Goal: Find specific page/section: Find specific page/section

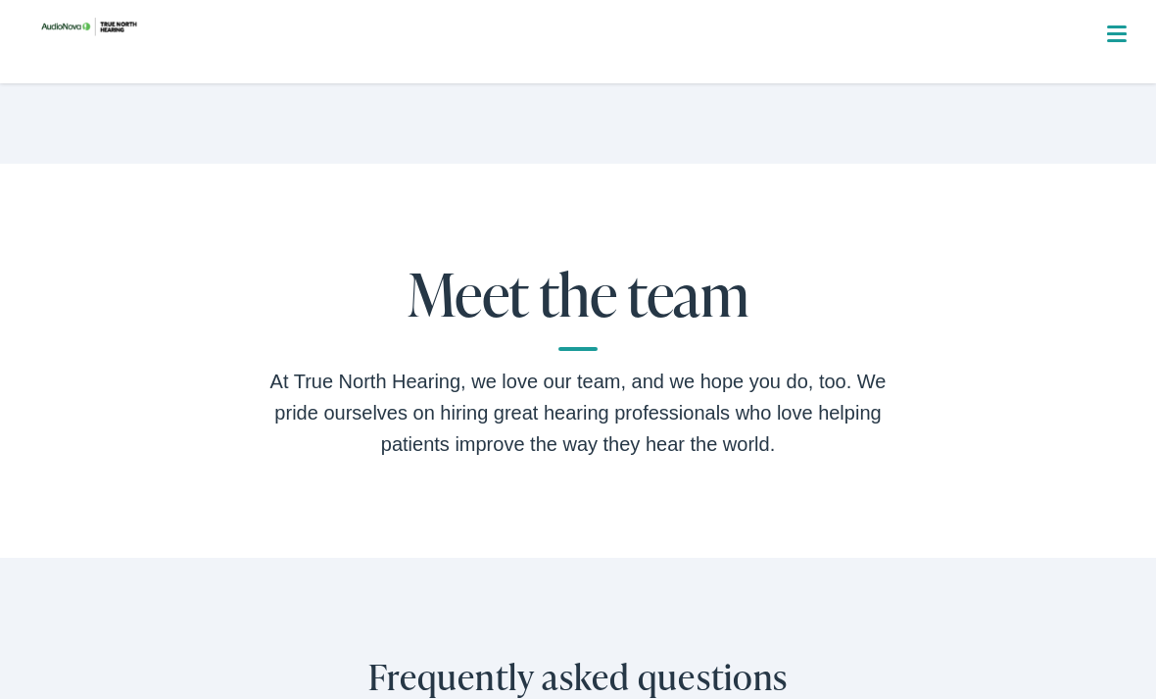
scroll to position [3483, 0]
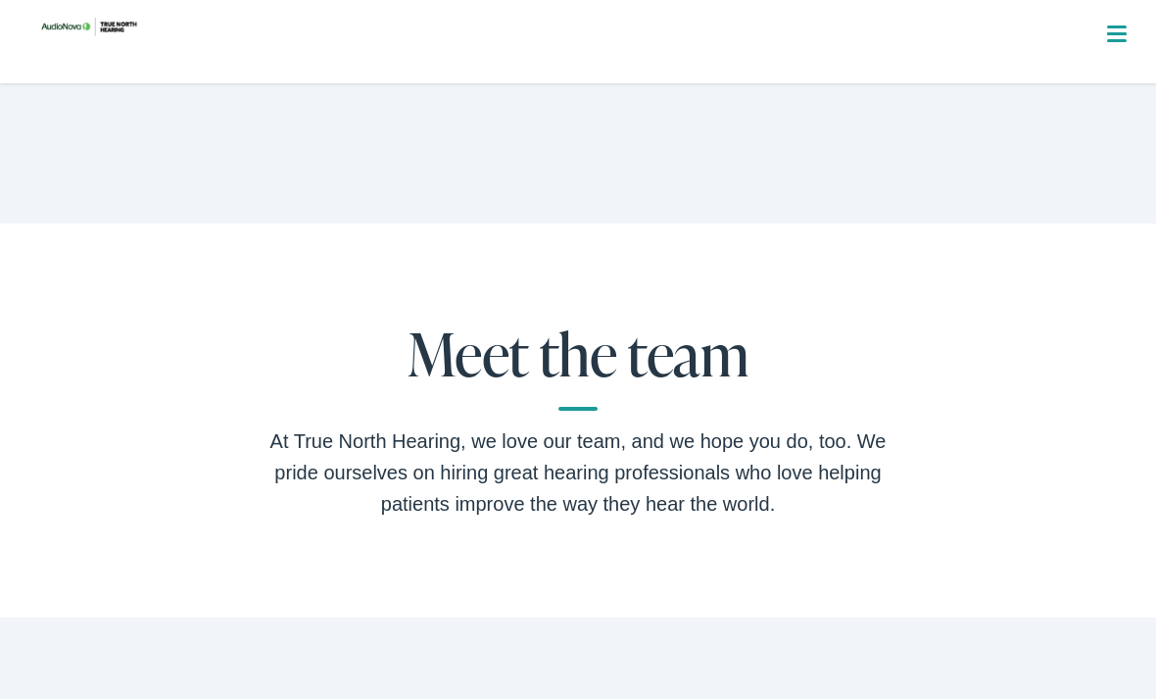
click at [355, 373] on h2 "Meet the team" at bounding box center [578, 365] width 627 height 89
click at [531, 354] on h2 "Meet the team" at bounding box center [578, 365] width 627 height 89
click at [556, 438] on div "At True North Hearing, we love our team, and we hope you do, too. We pride ours…" at bounding box center [578, 472] width 627 height 94
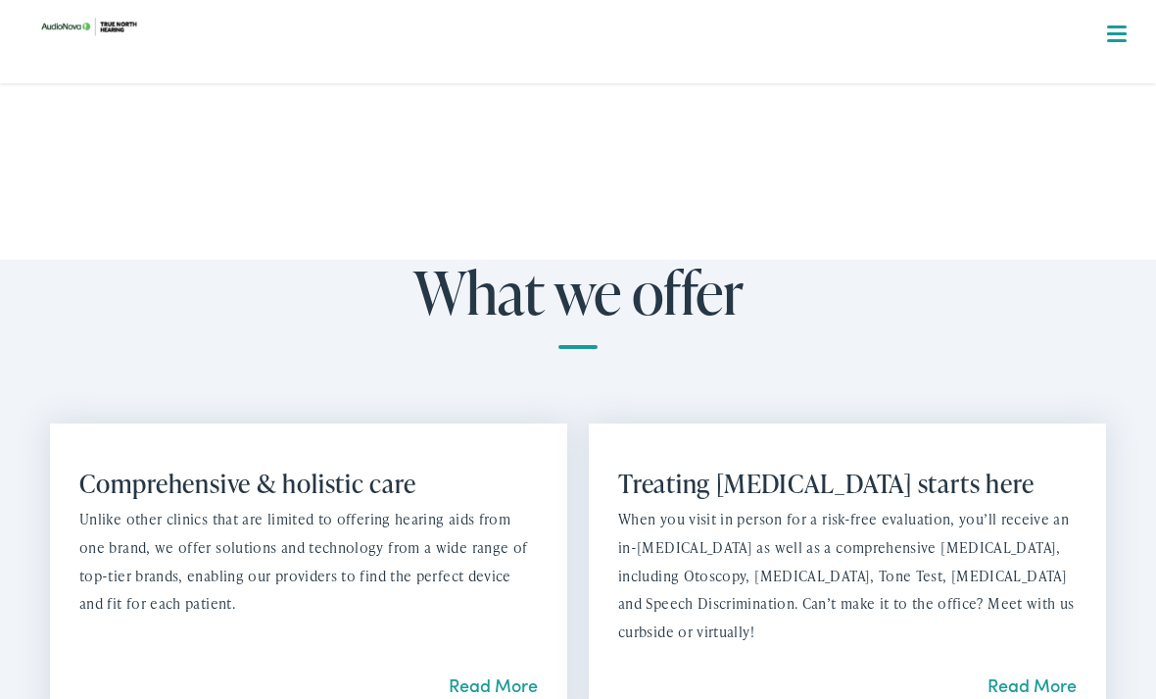
scroll to position [1070, 0]
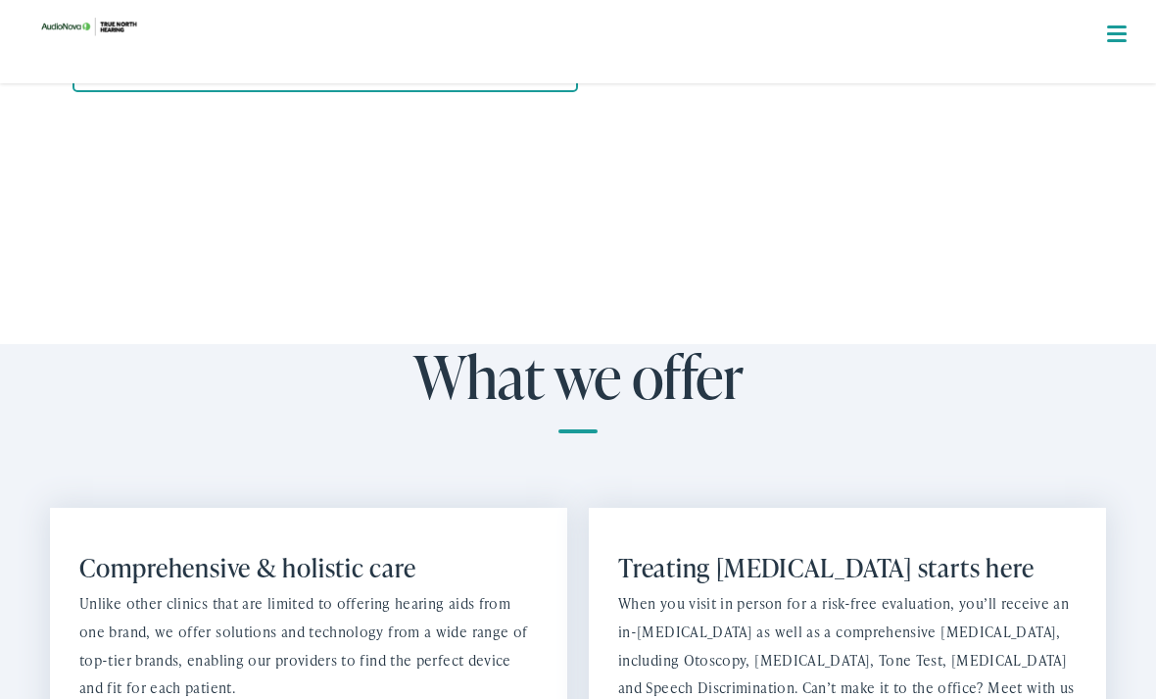
click at [1128, 29] on nav "What We Offer Comprehensive & Holistic Care Hearing Testing & Evaluation Hearin…" at bounding box center [579, 170] width 1110 height 340
click at [1104, 36] on button "Menu Close" at bounding box center [1094, 35] width 66 height 22
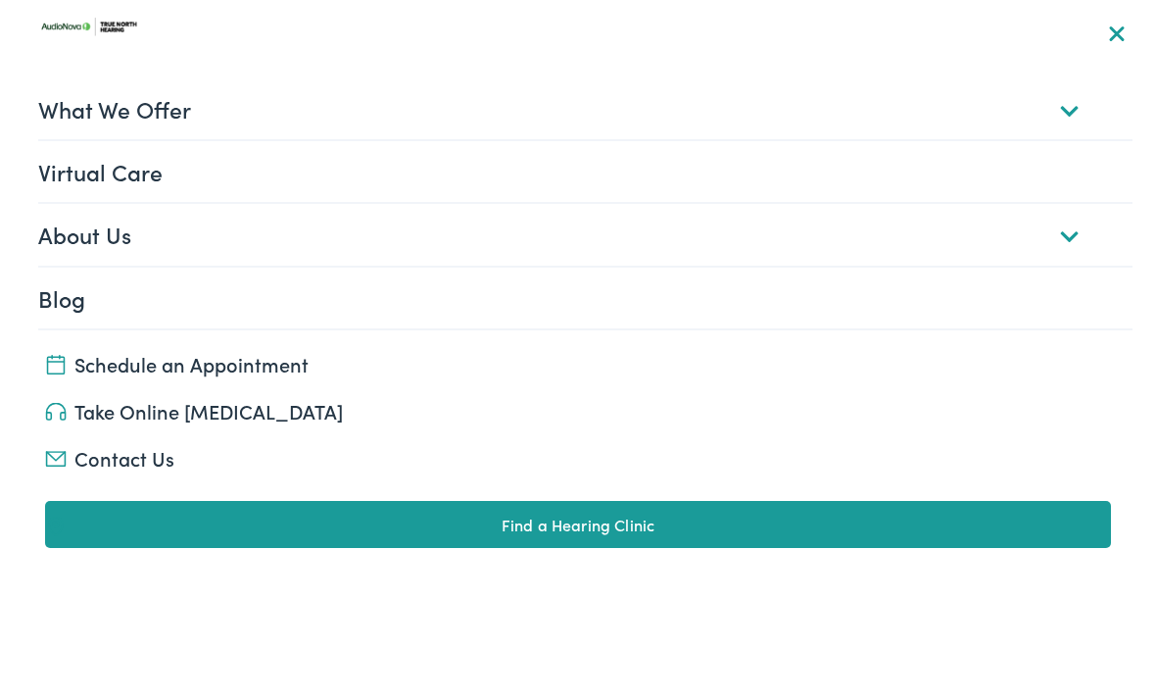
click at [1066, 244] on link "About Us" at bounding box center [586, 234] width 1096 height 61
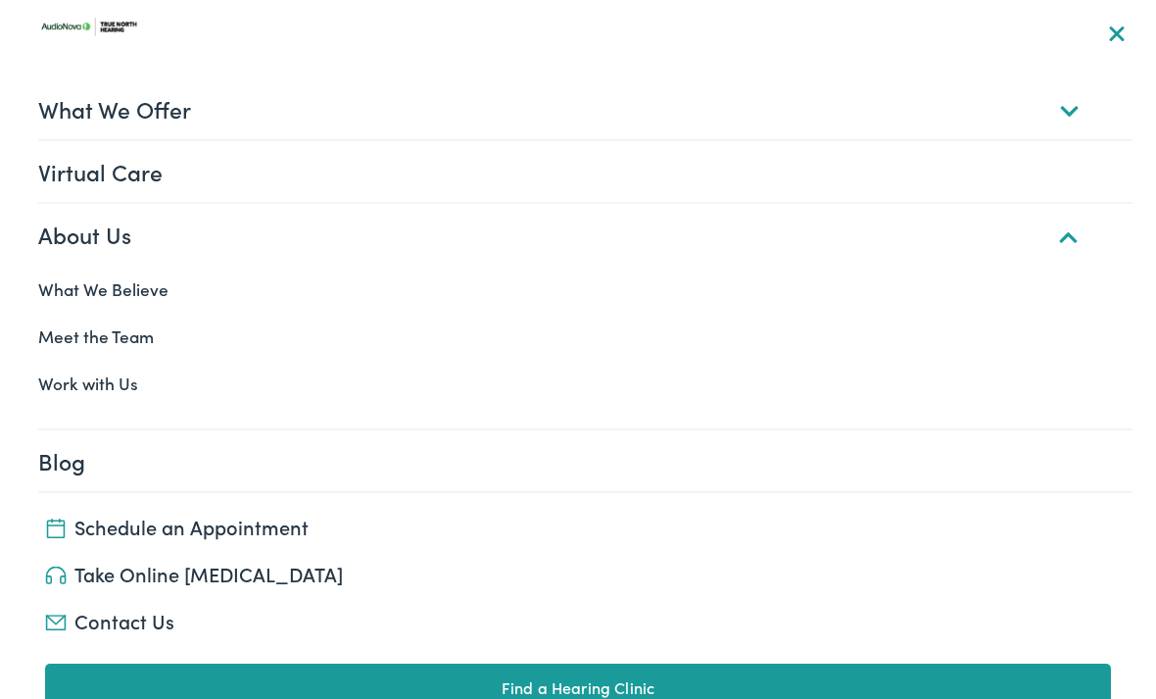
click at [83, 331] on link "Meet the Team" at bounding box center [579, 336] width 1110 height 47
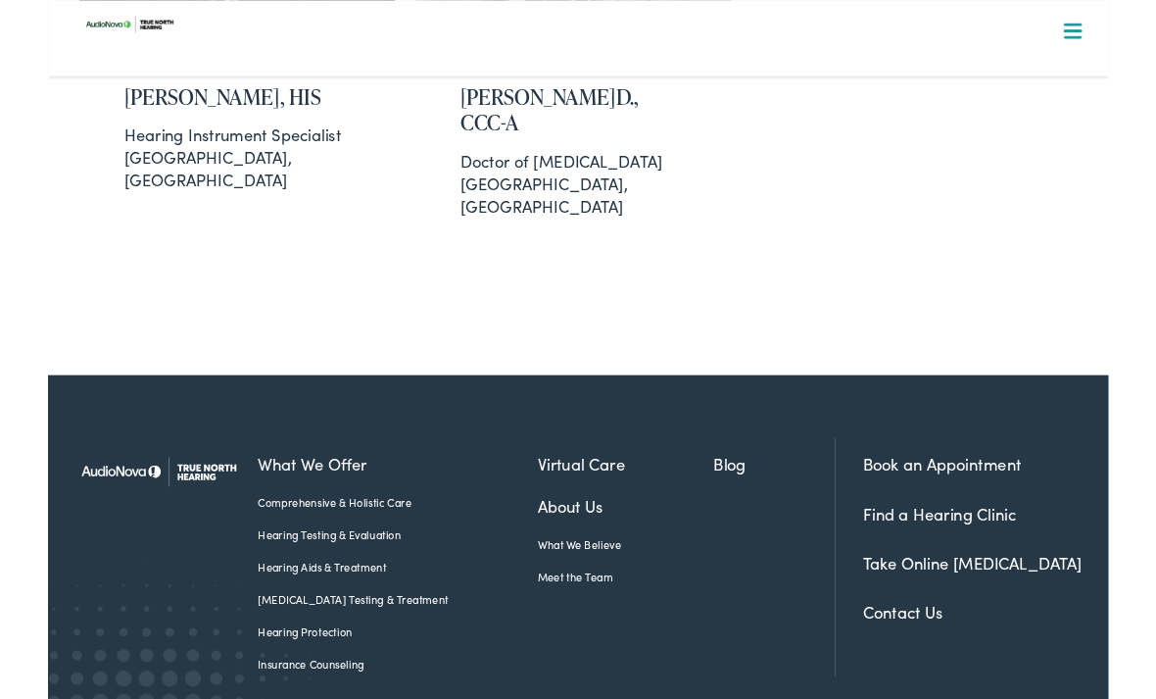
scroll to position [1818, 0]
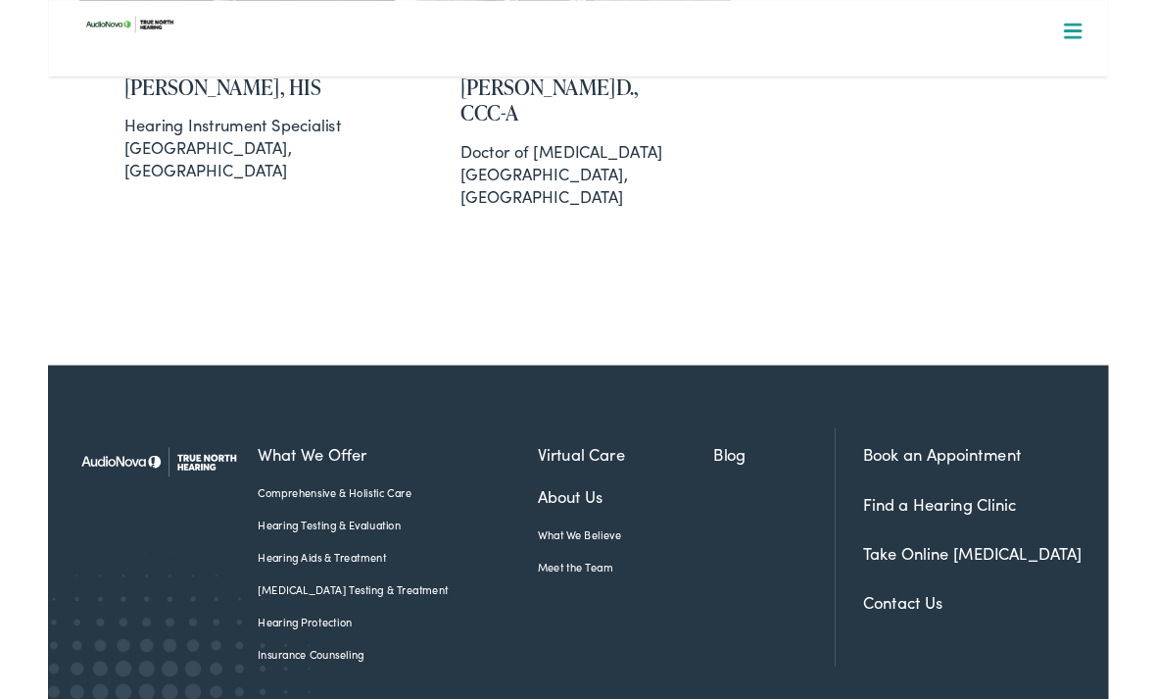
click at [929, 536] on link "Find a Hearing Clinic" at bounding box center [971, 548] width 167 height 25
